Goal: Task Accomplishment & Management: Use online tool/utility

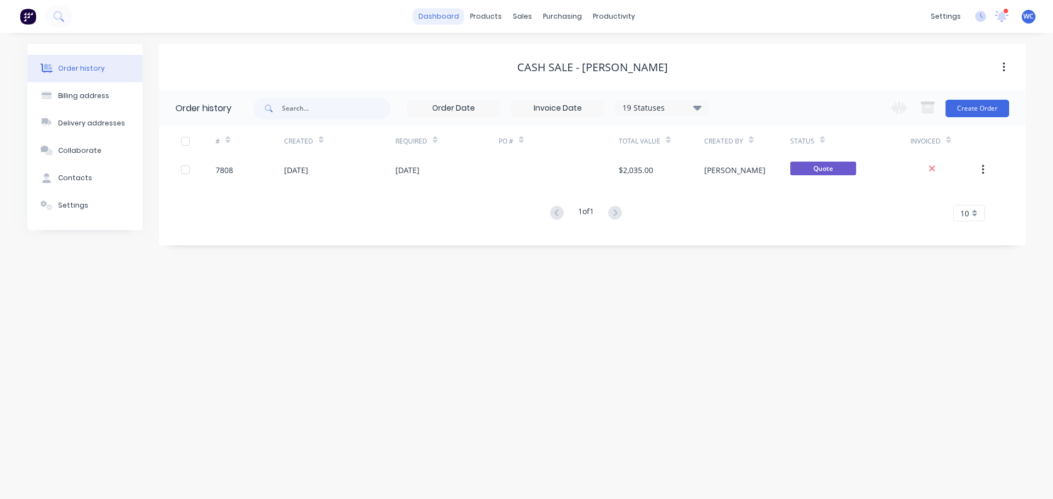
click at [436, 15] on link "dashboard" at bounding box center [439, 16] width 52 height 16
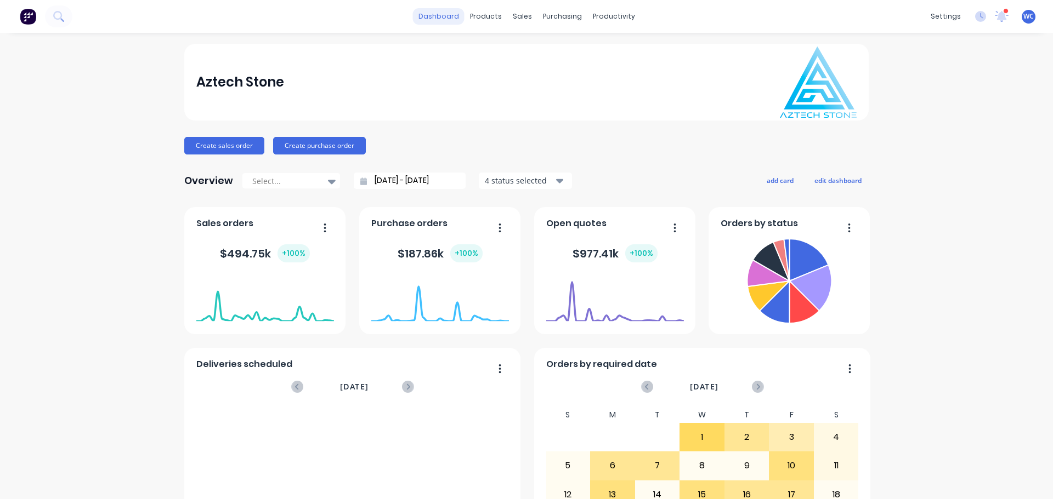
click at [445, 18] on link "dashboard" at bounding box center [439, 16] width 52 height 16
click at [235, 141] on button "Create sales order" at bounding box center [224, 146] width 80 height 18
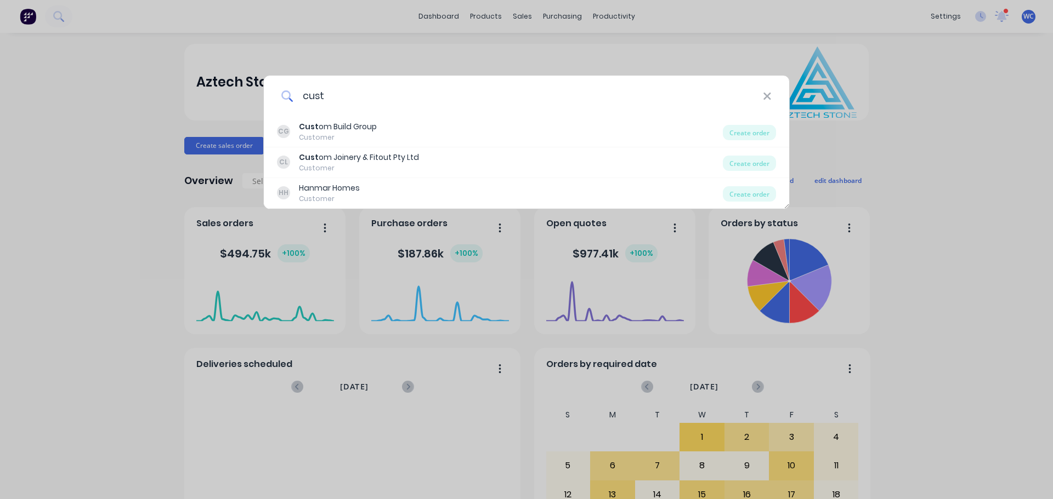
type input "cust"
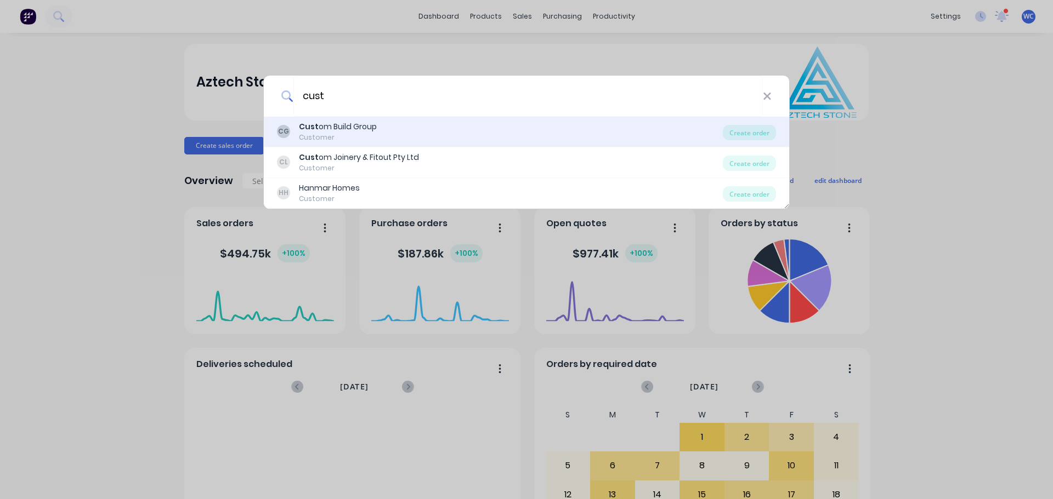
click at [353, 121] on div "Cust om Build Group" at bounding box center [338, 127] width 78 height 12
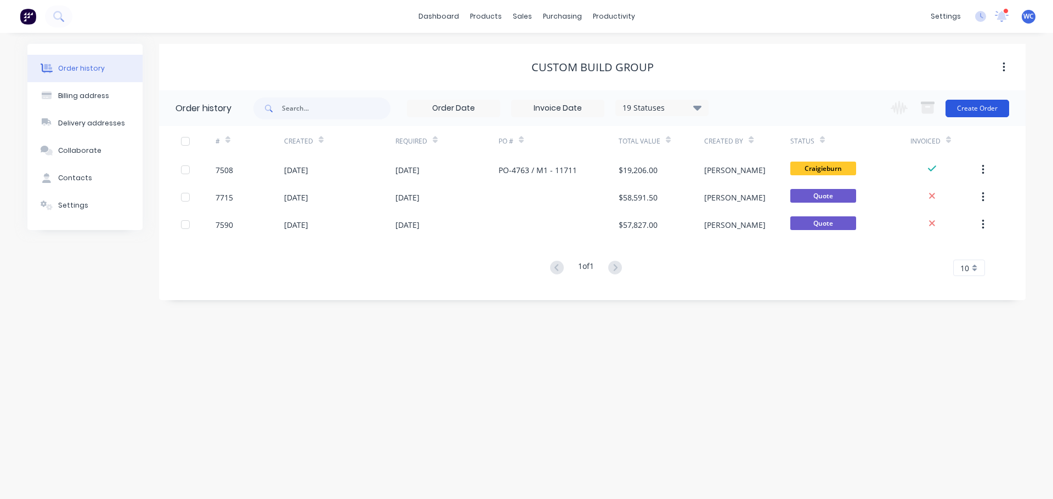
click at [971, 106] on button "Create Order" at bounding box center [977, 109] width 64 height 18
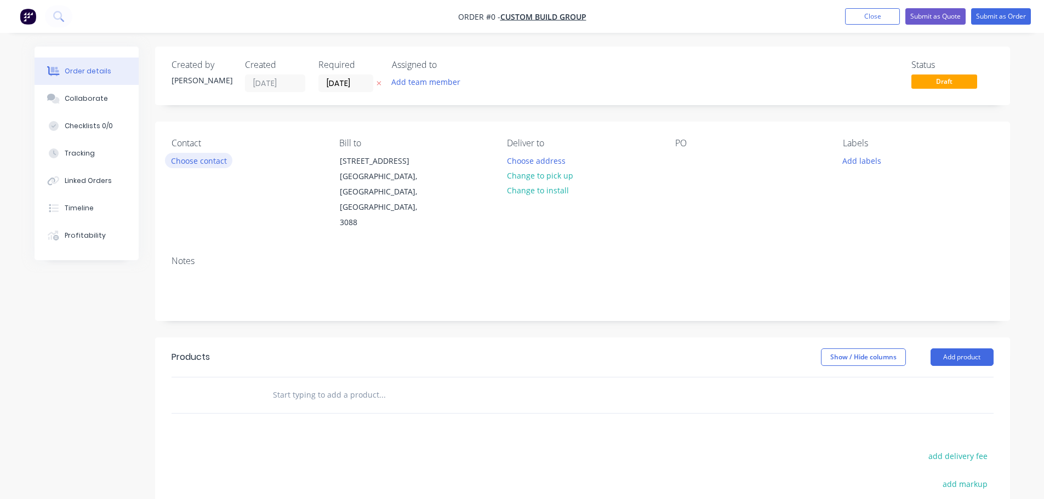
click at [218, 161] on button "Choose contact" at bounding box center [198, 160] width 67 height 15
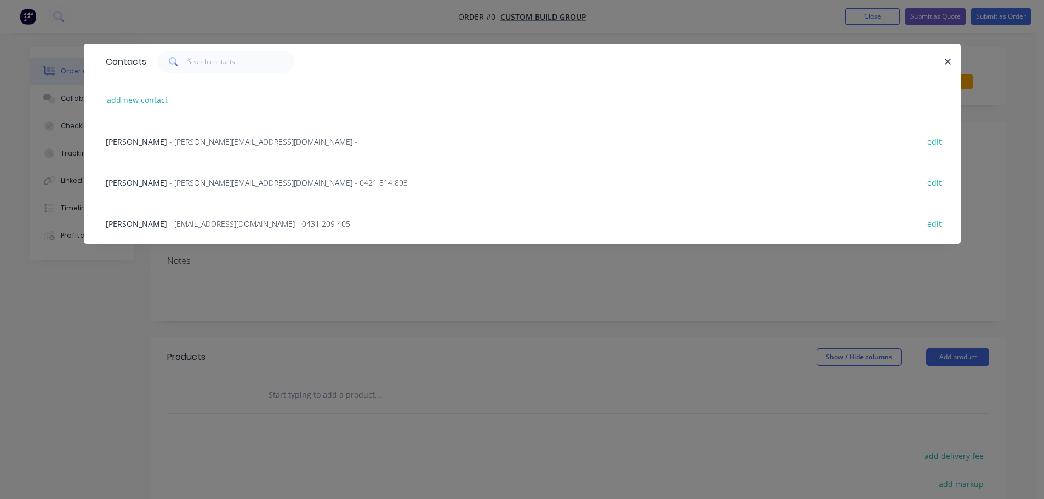
click at [192, 181] on span "- [PERSON_NAME][EMAIL_ADDRESS][DOMAIN_NAME] - 0421 814 893" at bounding box center [288, 183] width 238 height 10
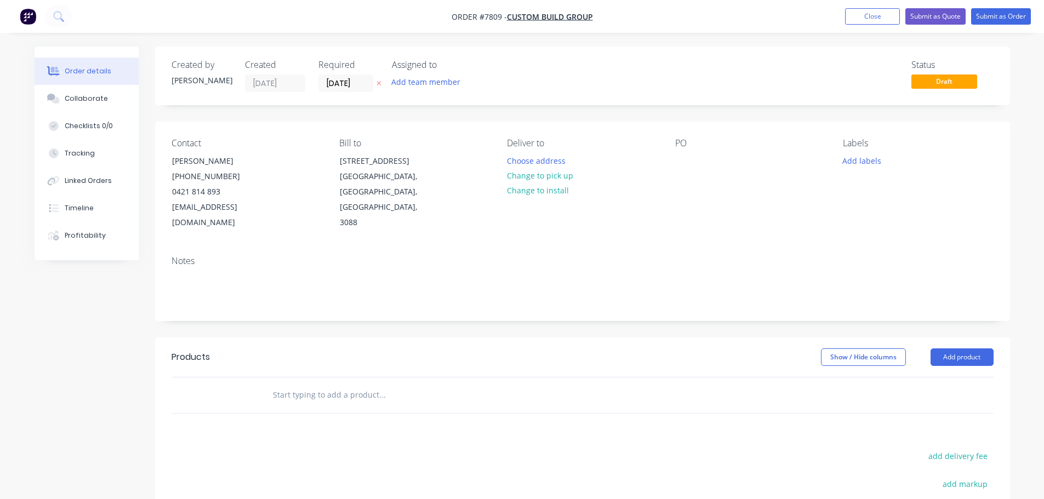
click at [310, 384] on input "text" at bounding box center [381, 395] width 219 height 22
click at [365, 384] on input "text" at bounding box center [381, 395] width 219 height 22
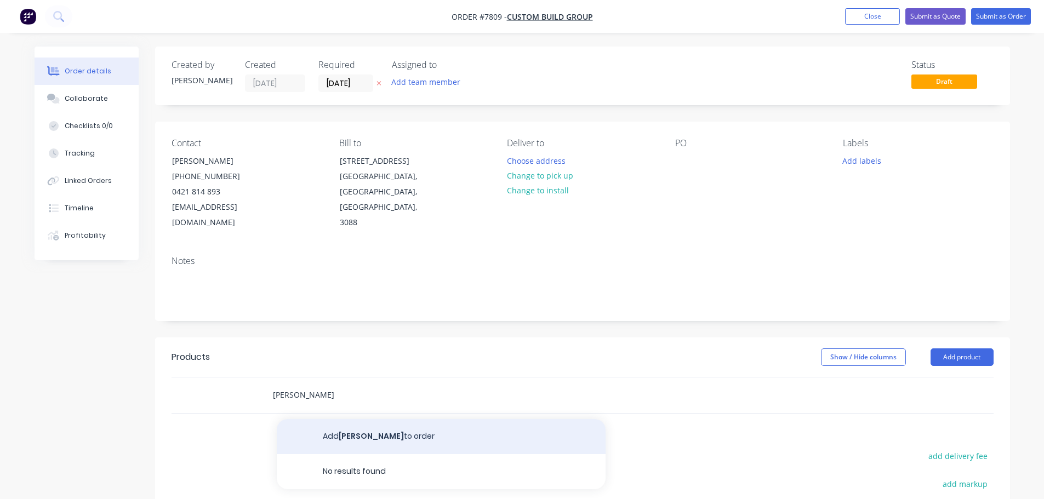
type input "[PERSON_NAME]"
click at [380, 420] on button "Add [PERSON_NAME] to order" at bounding box center [441, 436] width 329 height 35
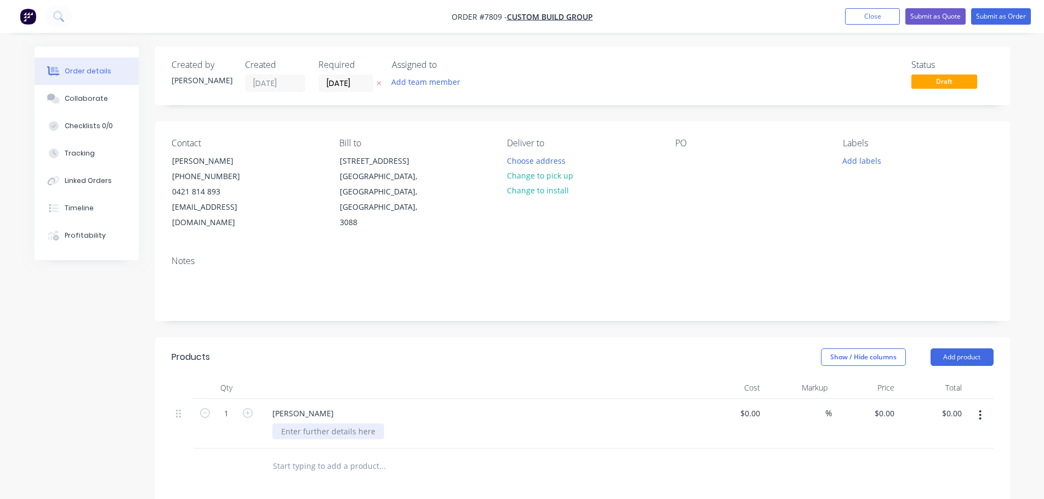
click at [355, 424] on div at bounding box center [328, 432] width 112 height 16
click at [350, 442] on div "Supply, fabricate & install 20mm Stone Ambassador Carrara Mist Benchtop - 11" at bounding box center [352, 443] width 160 height 39
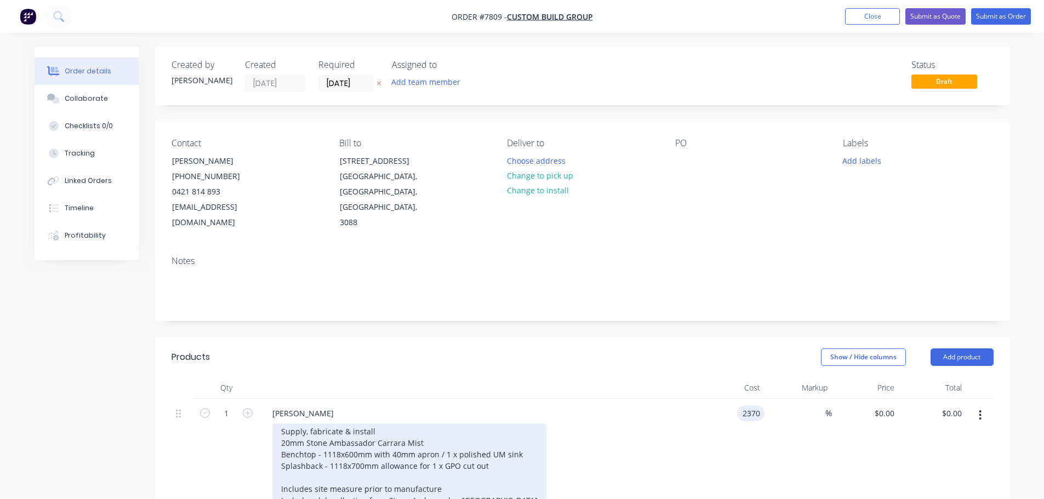
type input "$2,370.00"
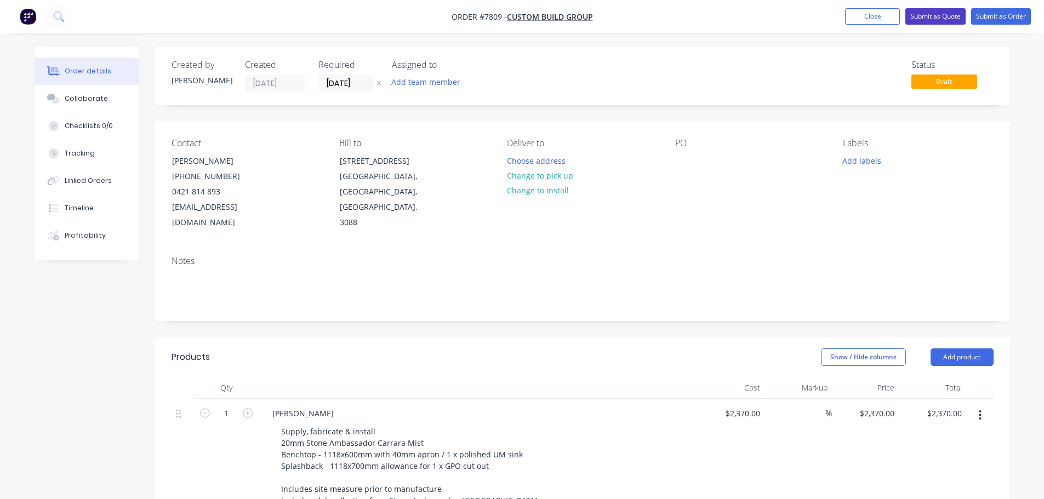
click at [929, 9] on button "Submit as Quote" at bounding box center [936, 16] width 60 height 16
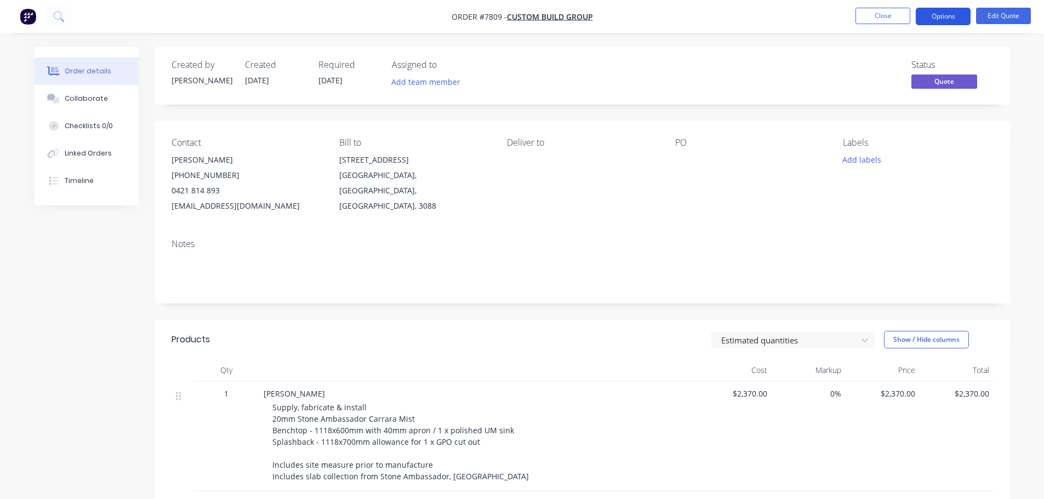
click at [950, 19] on button "Options" at bounding box center [943, 17] width 55 height 18
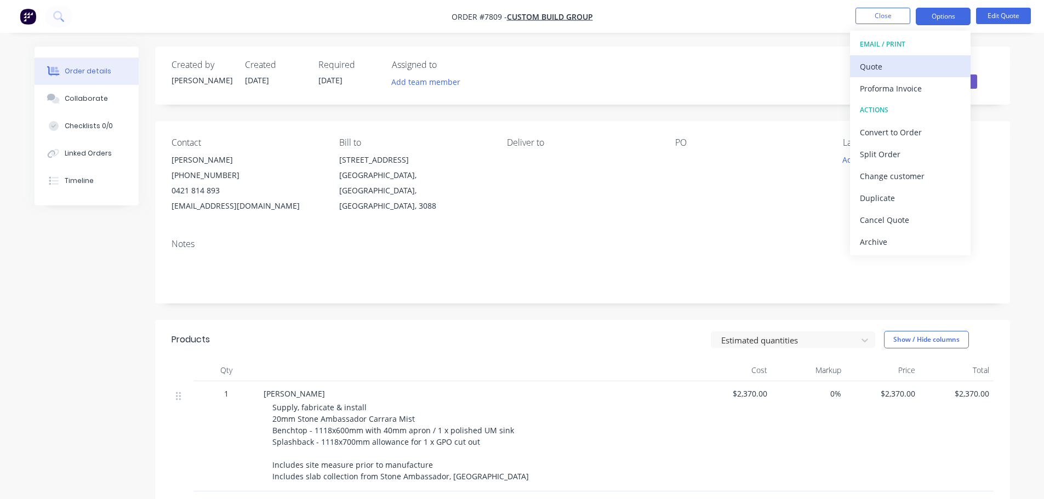
click at [895, 61] on div "Quote" at bounding box center [910, 67] width 101 height 16
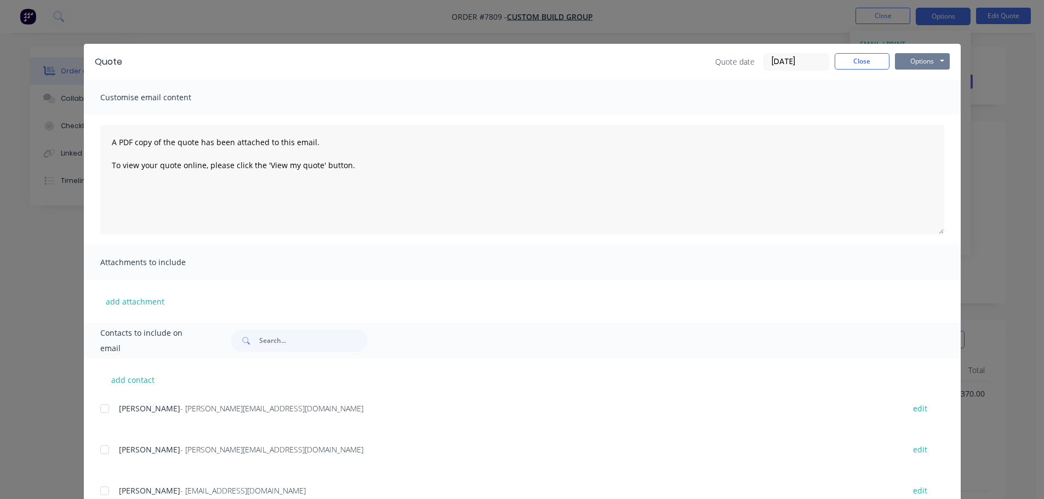
click at [907, 60] on button "Options" at bounding box center [922, 61] width 55 height 16
click at [920, 76] on button "Preview" at bounding box center [930, 81] width 70 height 18
